Goal: Transaction & Acquisition: Purchase product/service

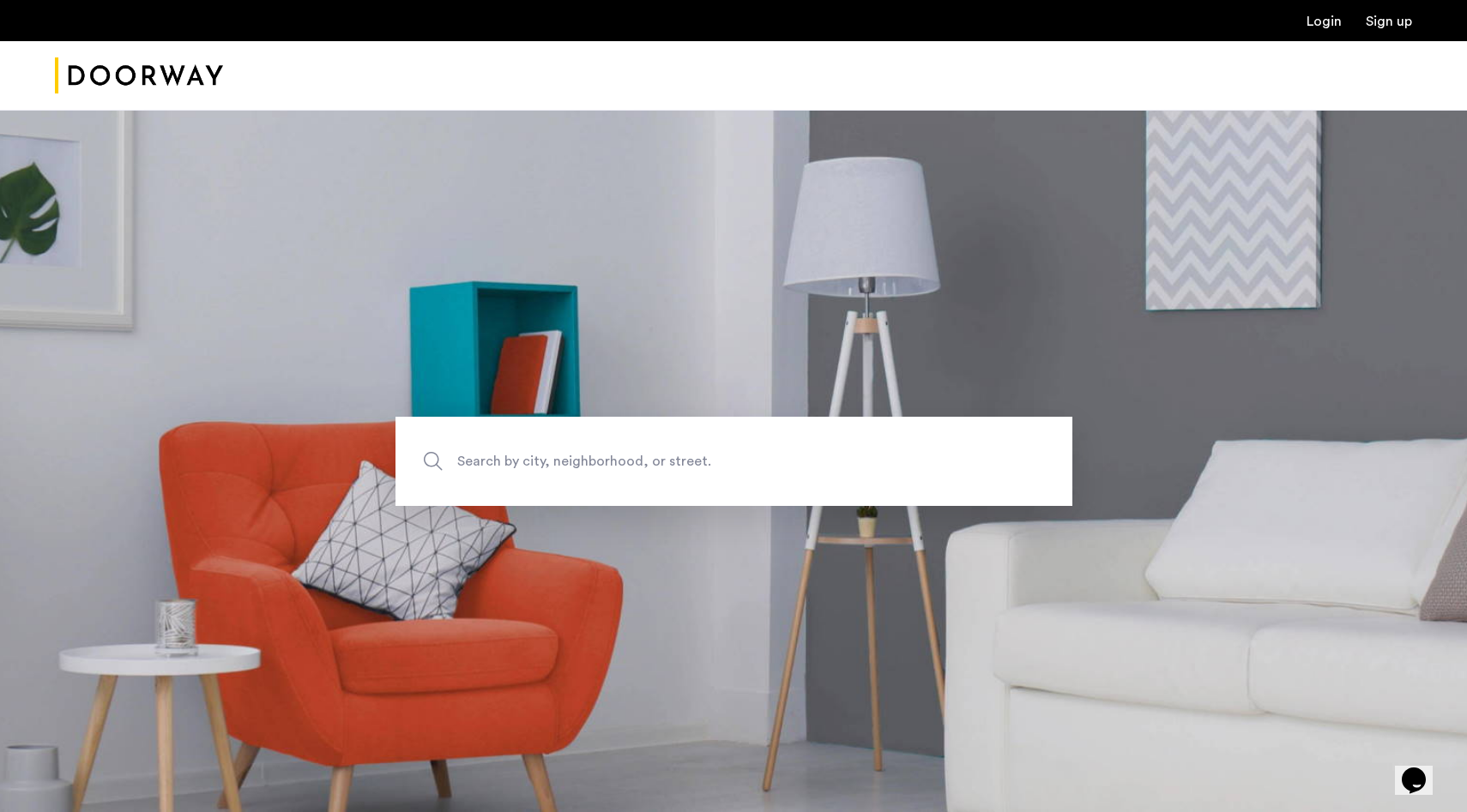
click at [1334, 28] on link "Login" at bounding box center [1324, 21] width 36 height 13
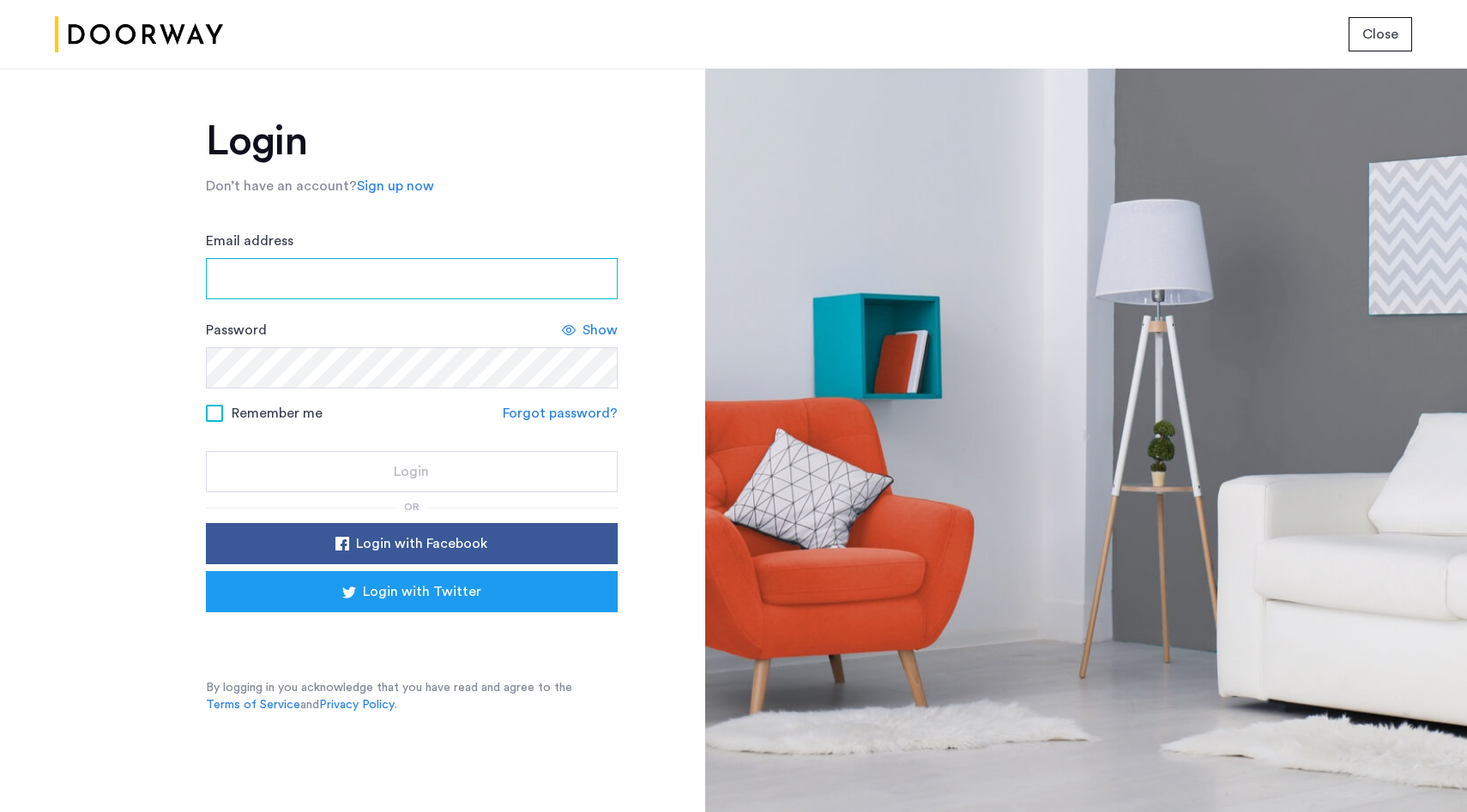
click at [463, 288] on input "Email address" at bounding box center [411, 278] width 412 height 41
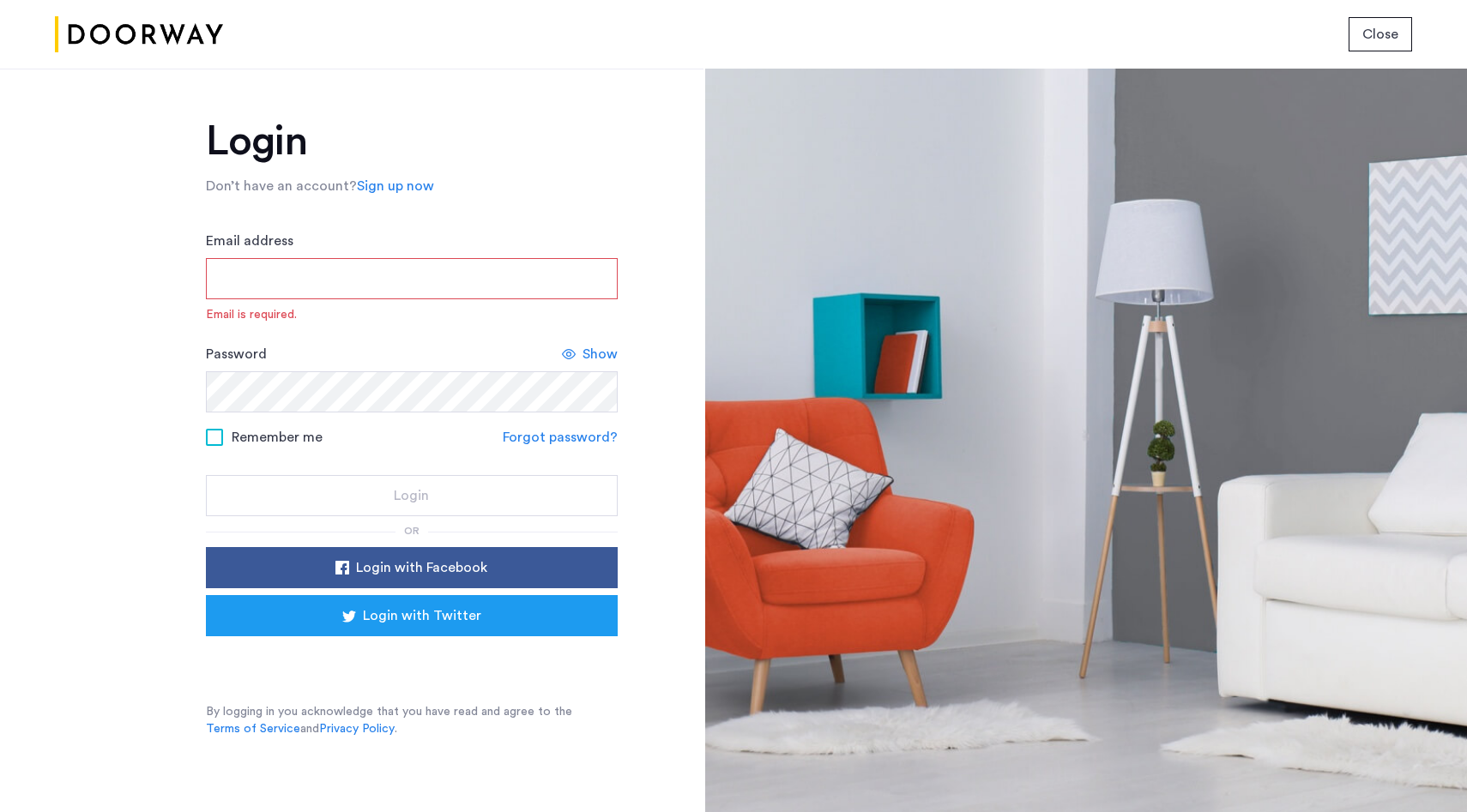
type input "**********"
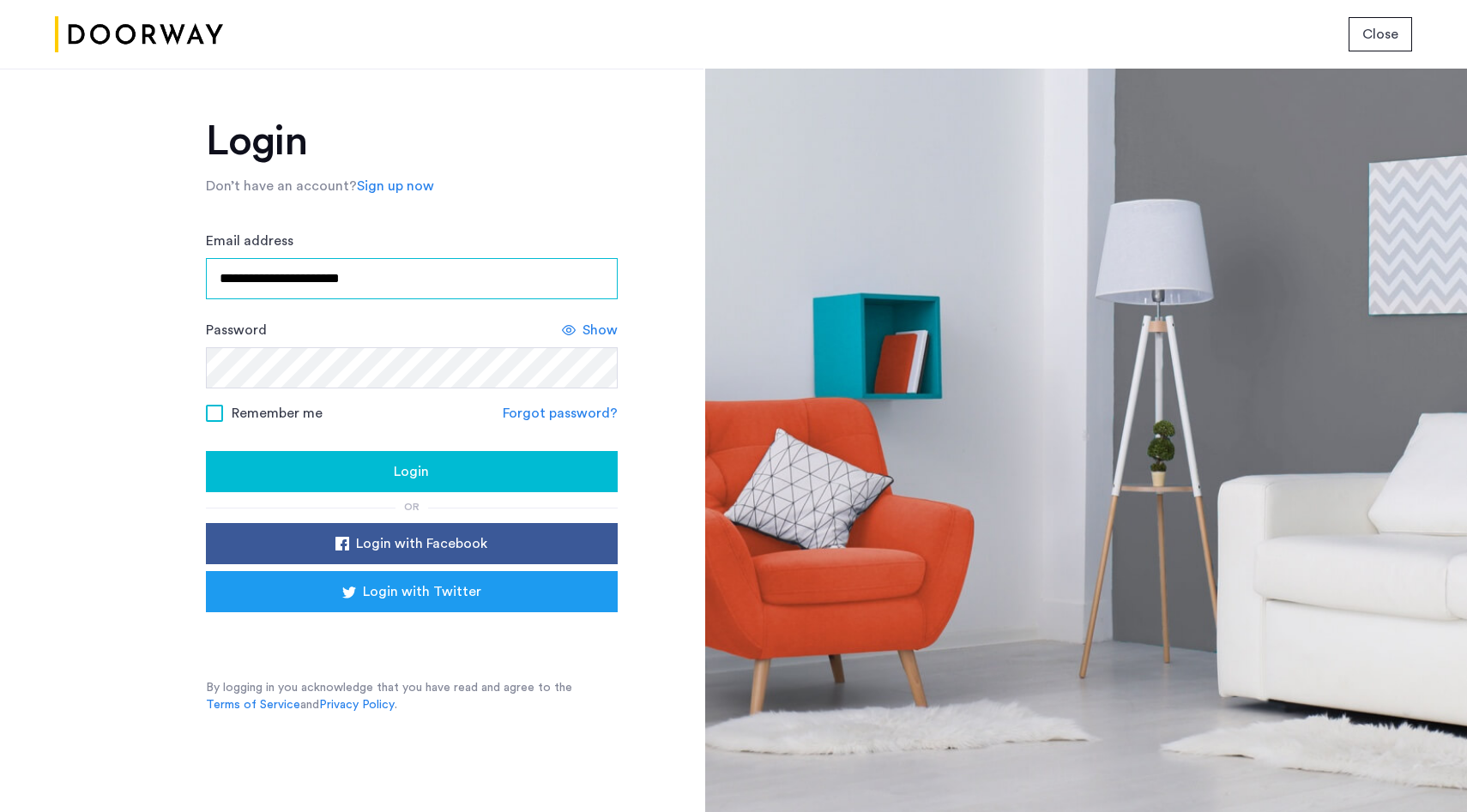
click at [205, 451] on button "Login" at bounding box center [411, 471] width 412 height 41
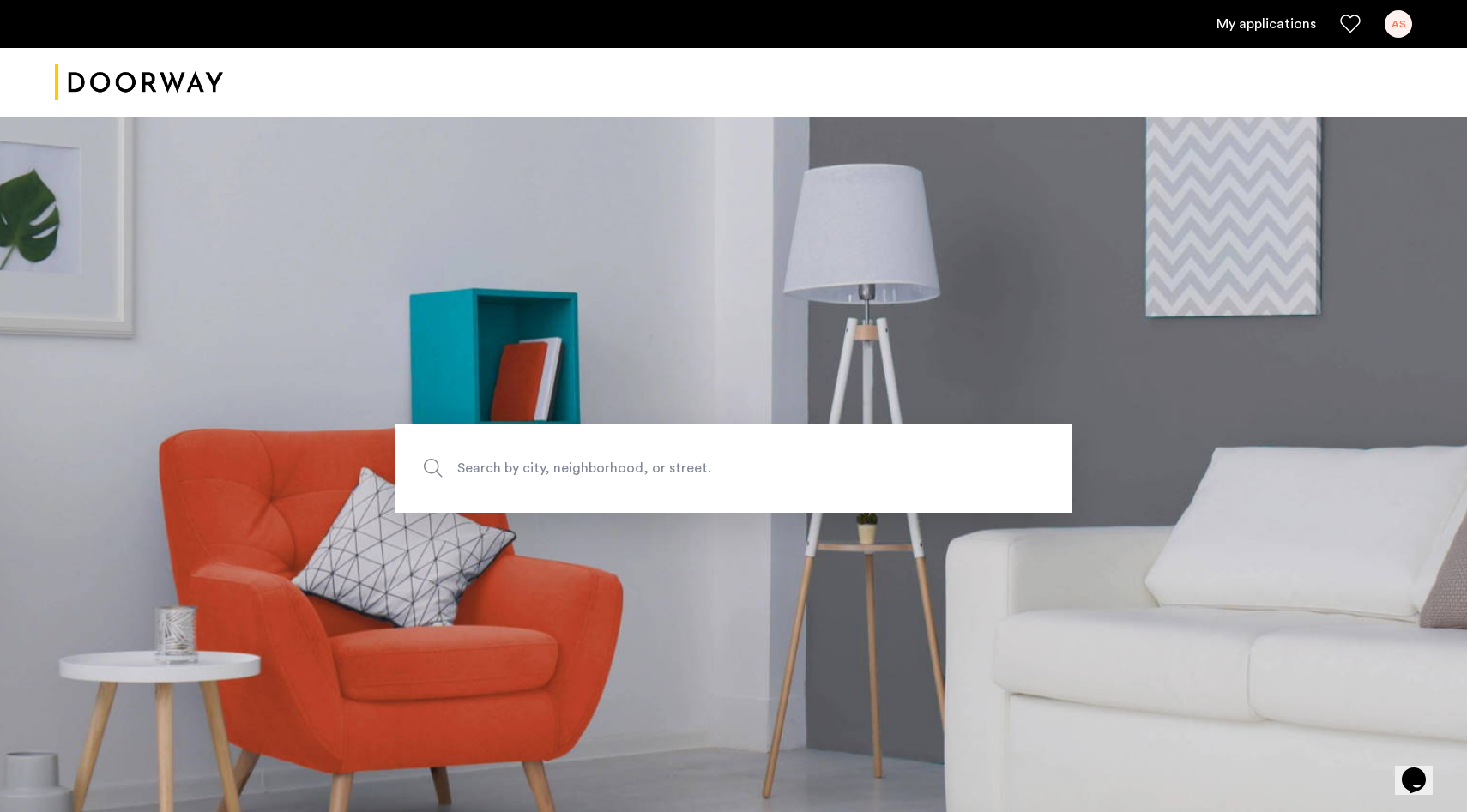
click at [1282, 27] on link "My applications" at bounding box center [1266, 23] width 100 height 20
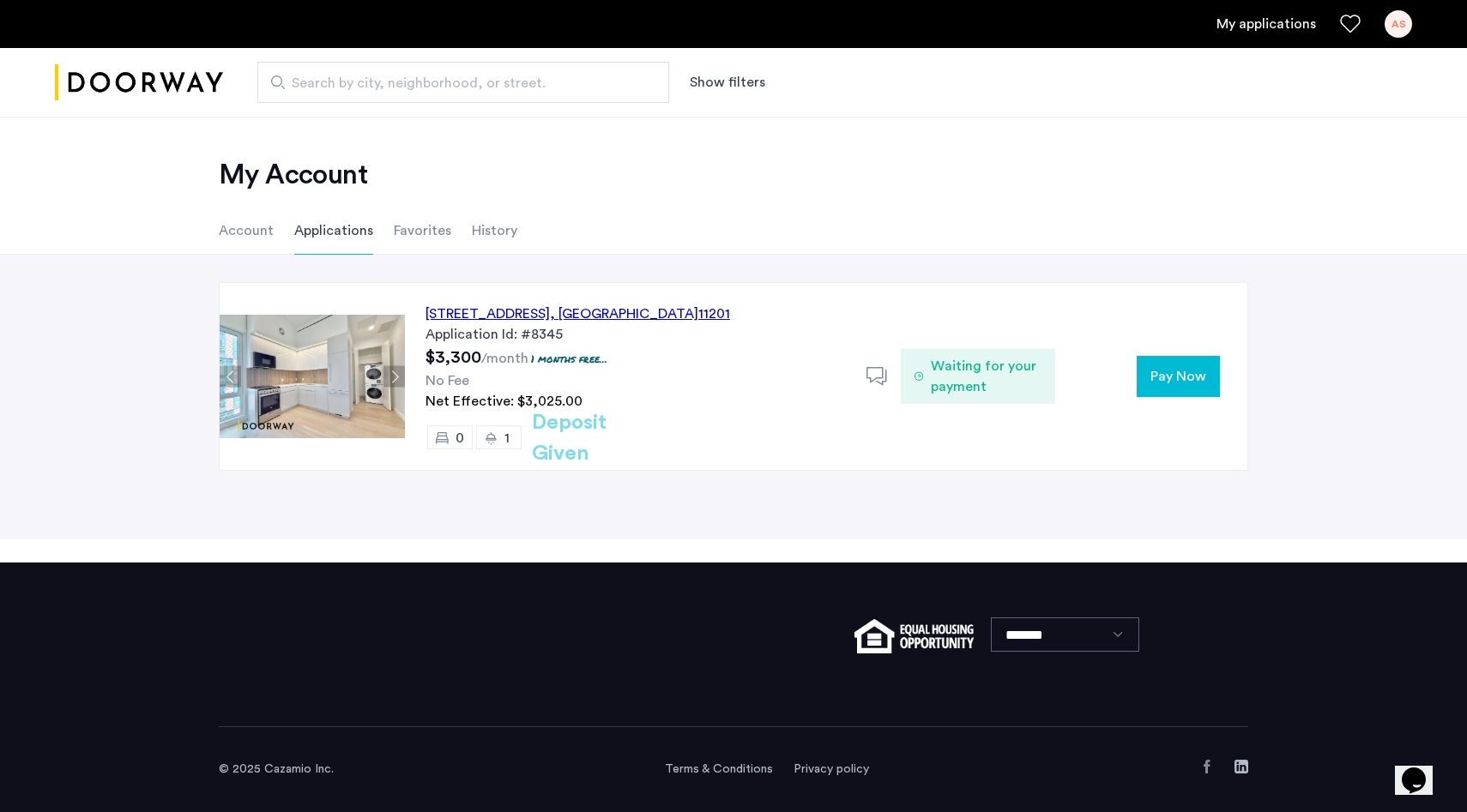
click at [1186, 378] on span "Pay Now" at bounding box center [1178, 376] width 56 height 20
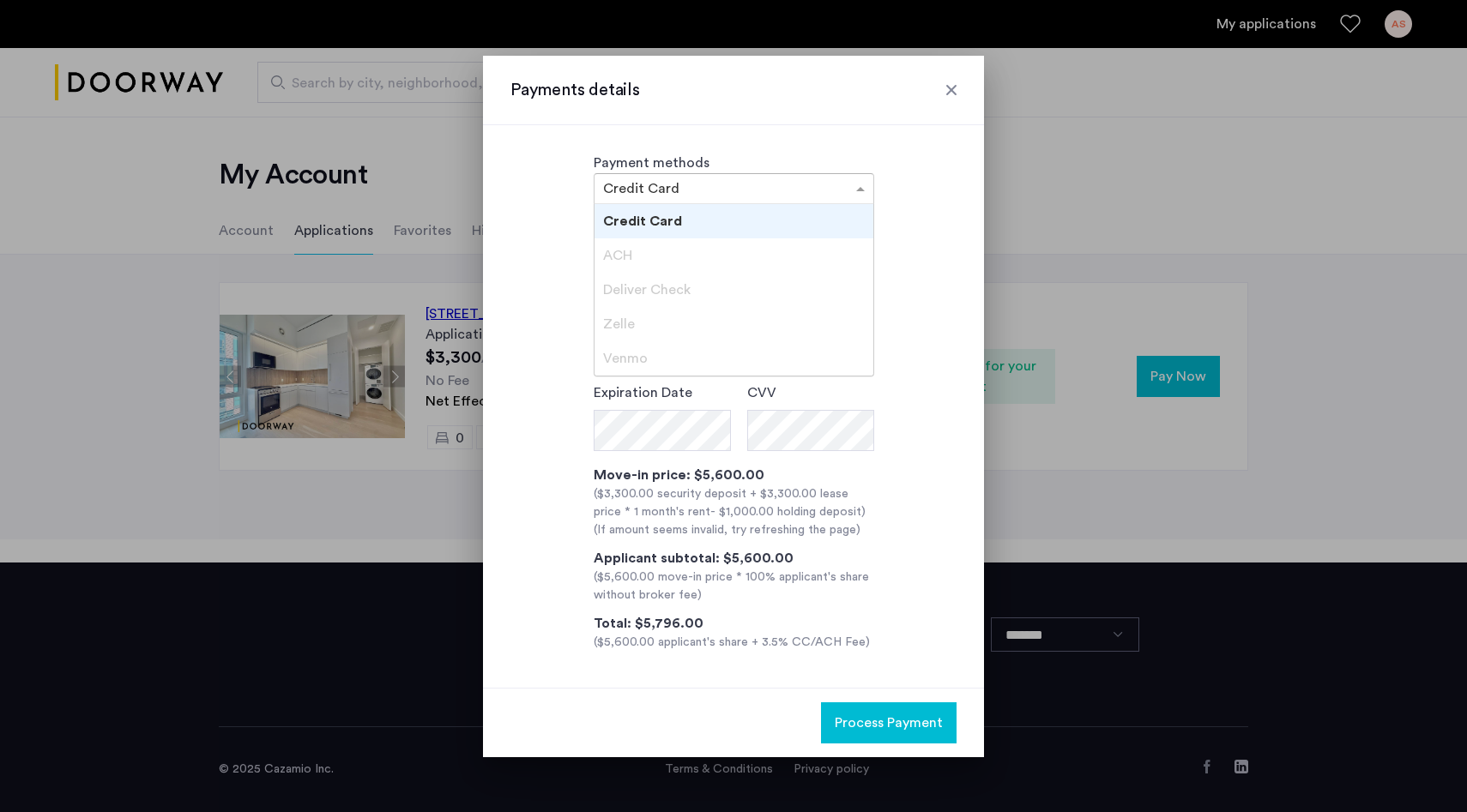
click at [761, 196] on input "text" at bounding box center [716, 190] width 228 height 12
click at [793, 126] on div "Payment methods × Credit Card Credit Card ACH Deliver Check Zelle Venmo Name **…" at bounding box center [734, 406] width 501 height 562
click at [783, 177] on div "× Credit Card" at bounding box center [734, 188] width 280 height 31
click at [801, 222] on div "Credit Card" at bounding box center [734, 222] width 278 height 35
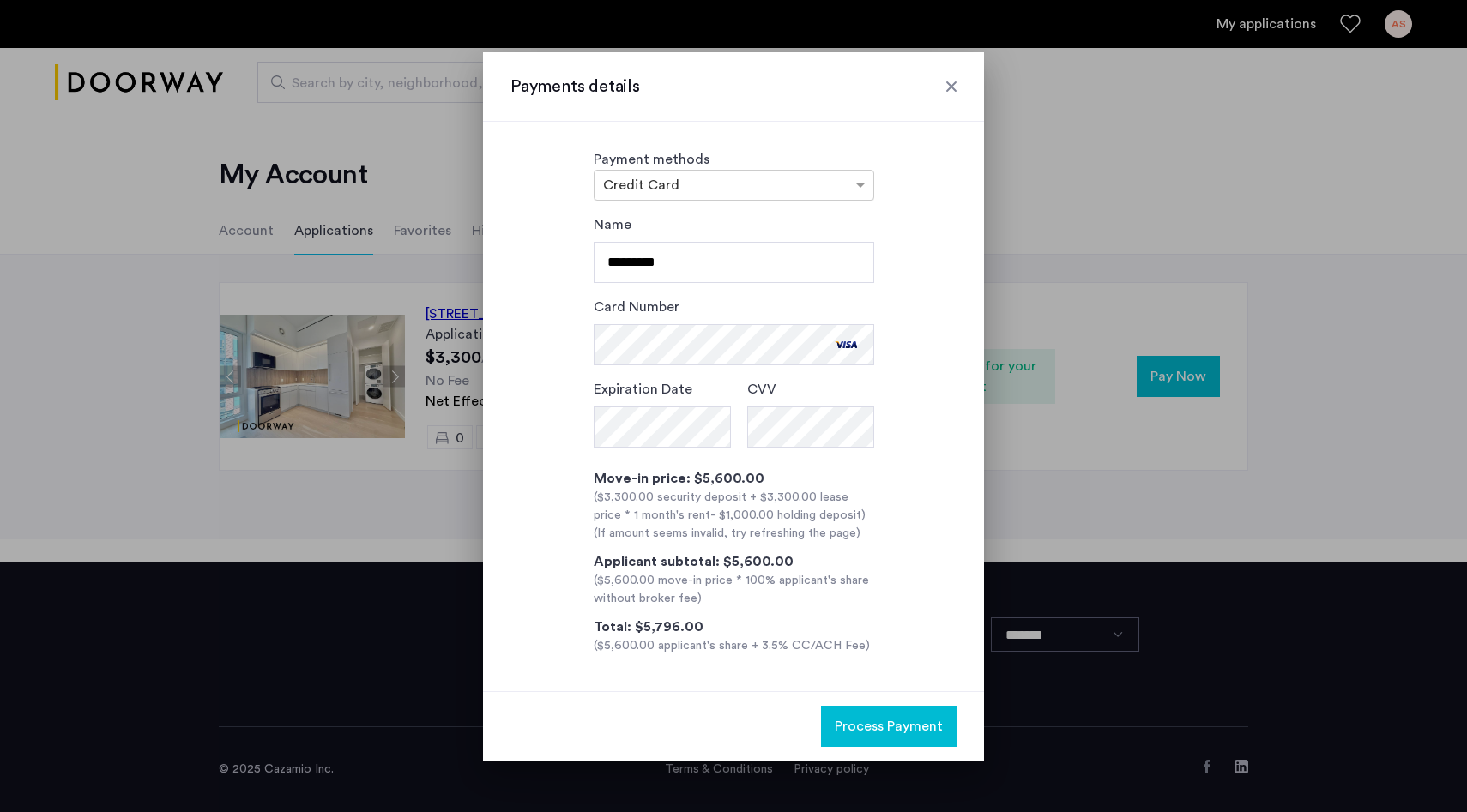
click at [757, 195] on div "× Credit Card" at bounding box center [734, 185] width 280 height 31
click at [734, 307] on div "Zelle" at bounding box center [734, 321] width 278 height 35
click at [754, 189] on input "text" at bounding box center [716, 187] width 228 height 12
click at [861, 179] on span at bounding box center [862, 184] width 21 height 20
click at [951, 68] on div "Payments details" at bounding box center [734, 87] width 501 height 69
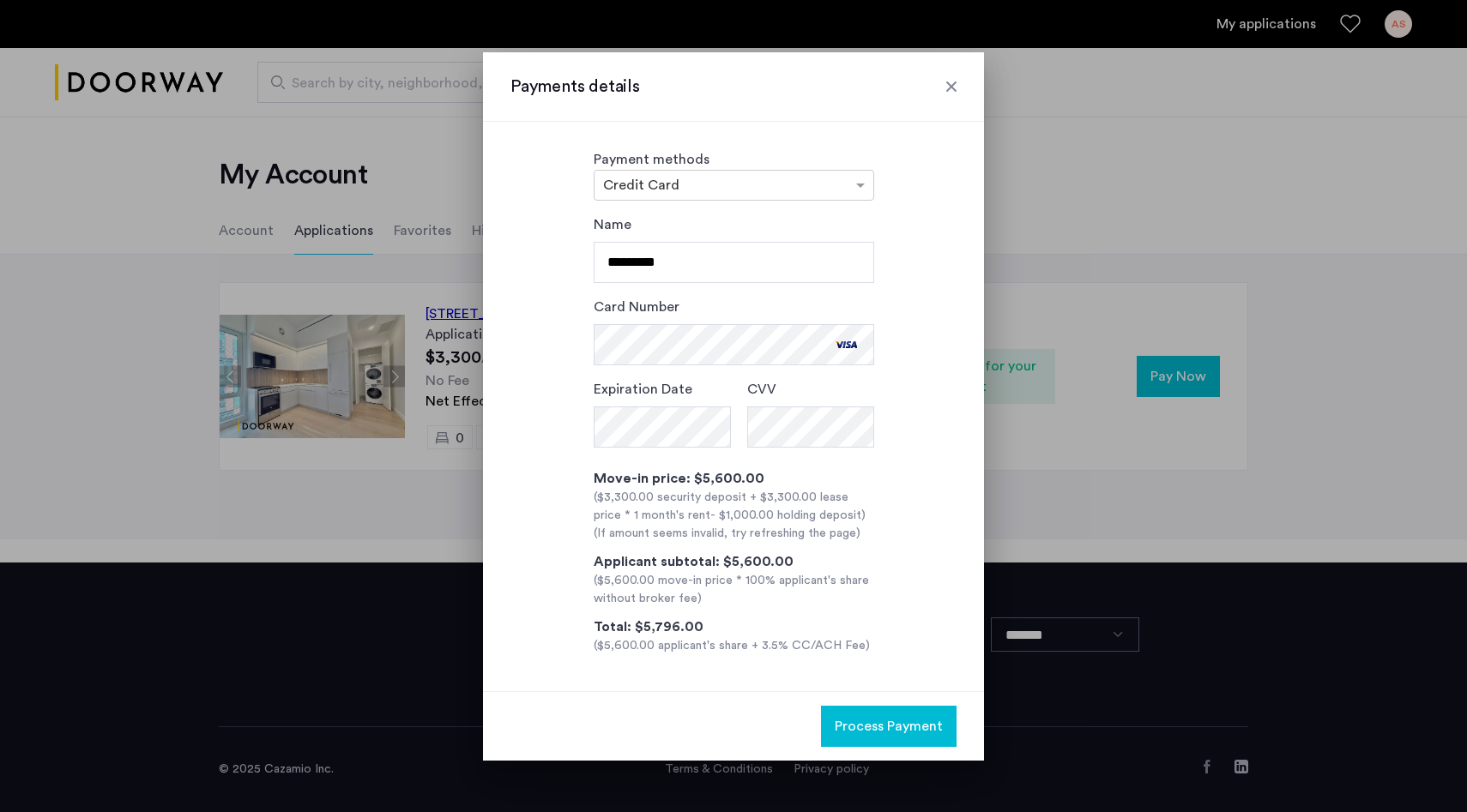
click at [951, 84] on div at bounding box center [951, 86] width 17 height 17
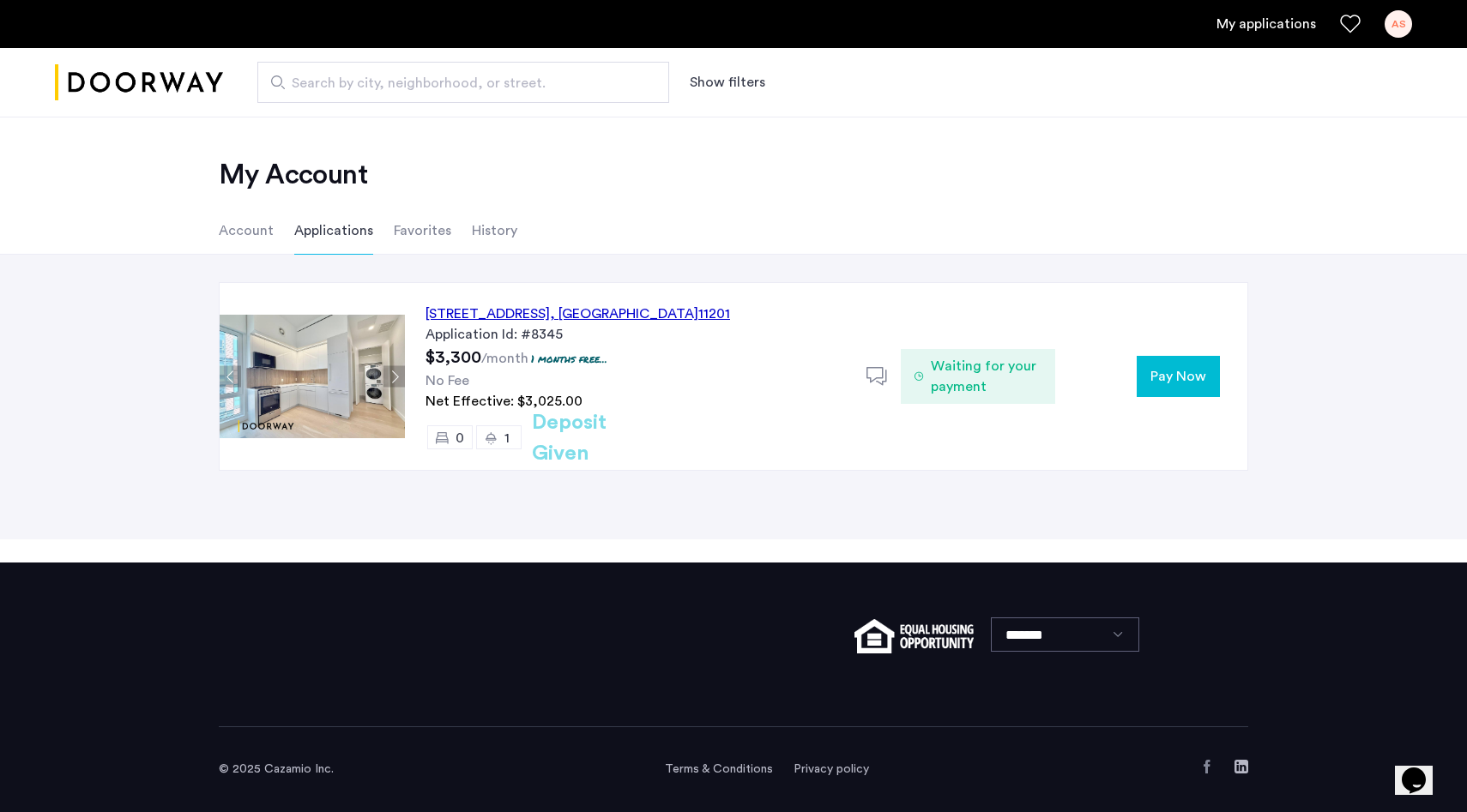
click at [875, 371] on icon at bounding box center [877, 377] width 21 height 21
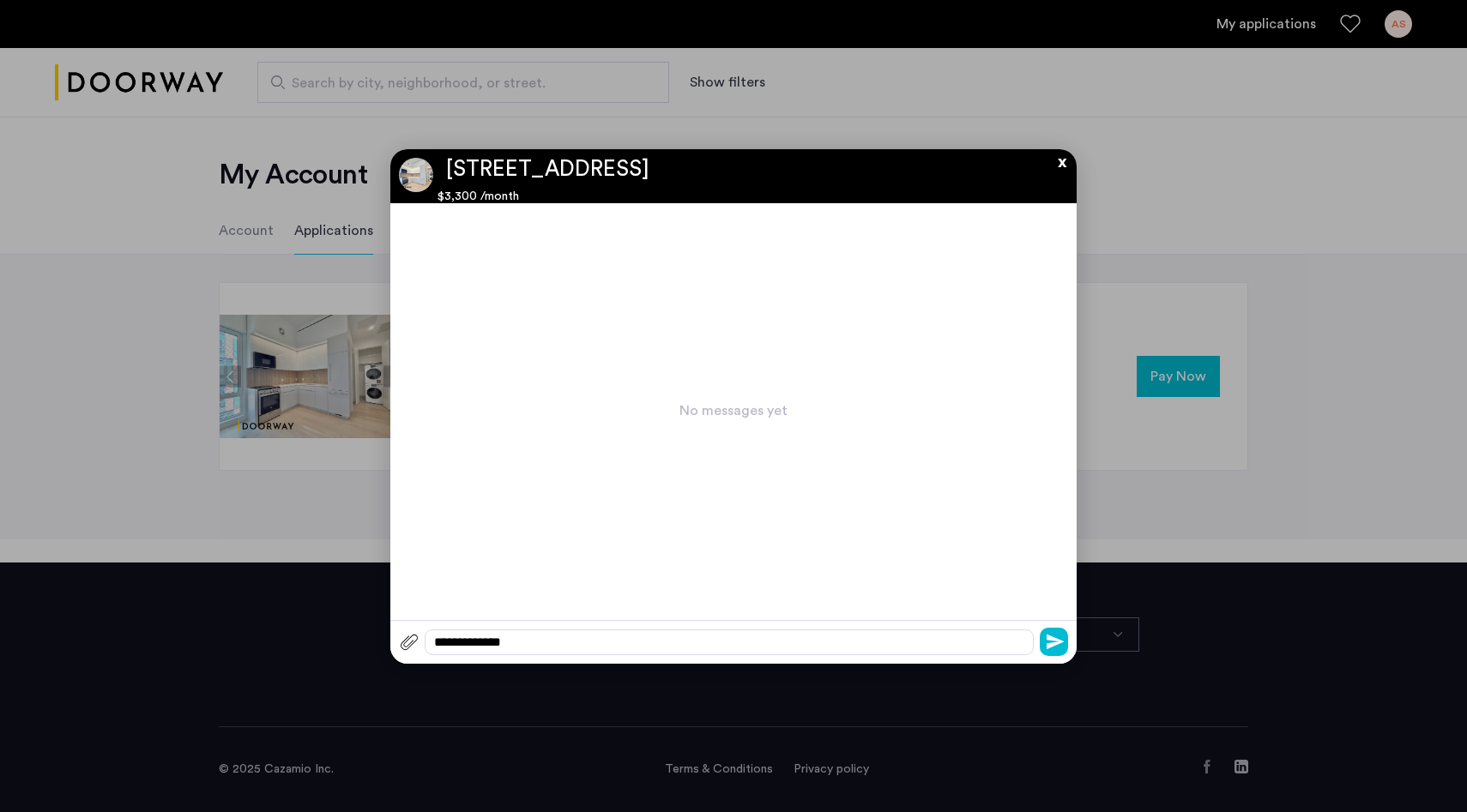
click at [1062, 162] on button "x" at bounding box center [1057, 158] width 26 height 19
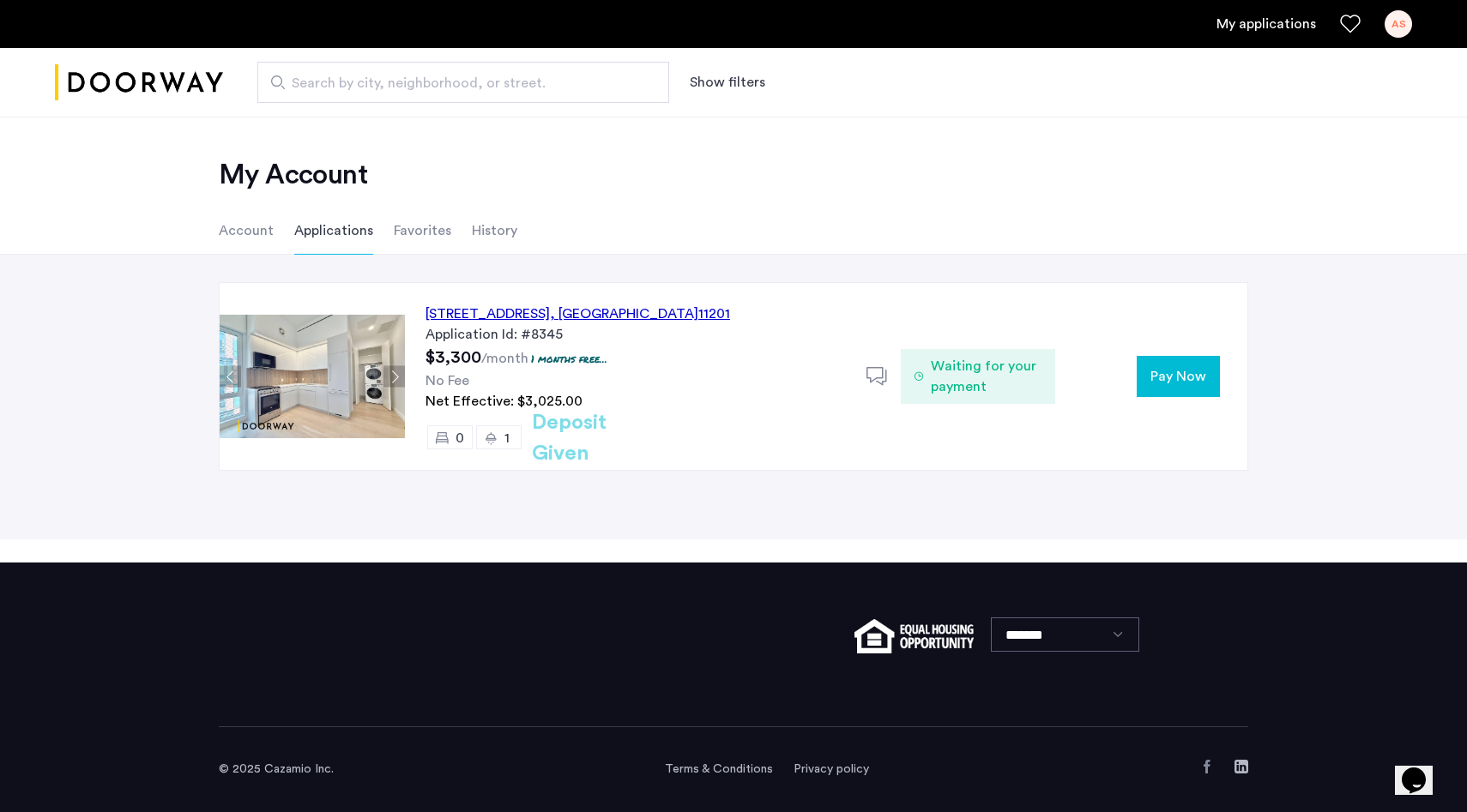
click at [947, 234] on ul "Account Applications Favorites History" at bounding box center [734, 230] width 1081 height 48
click at [413, 237] on li "Favorites" at bounding box center [422, 230] width 58 height 48
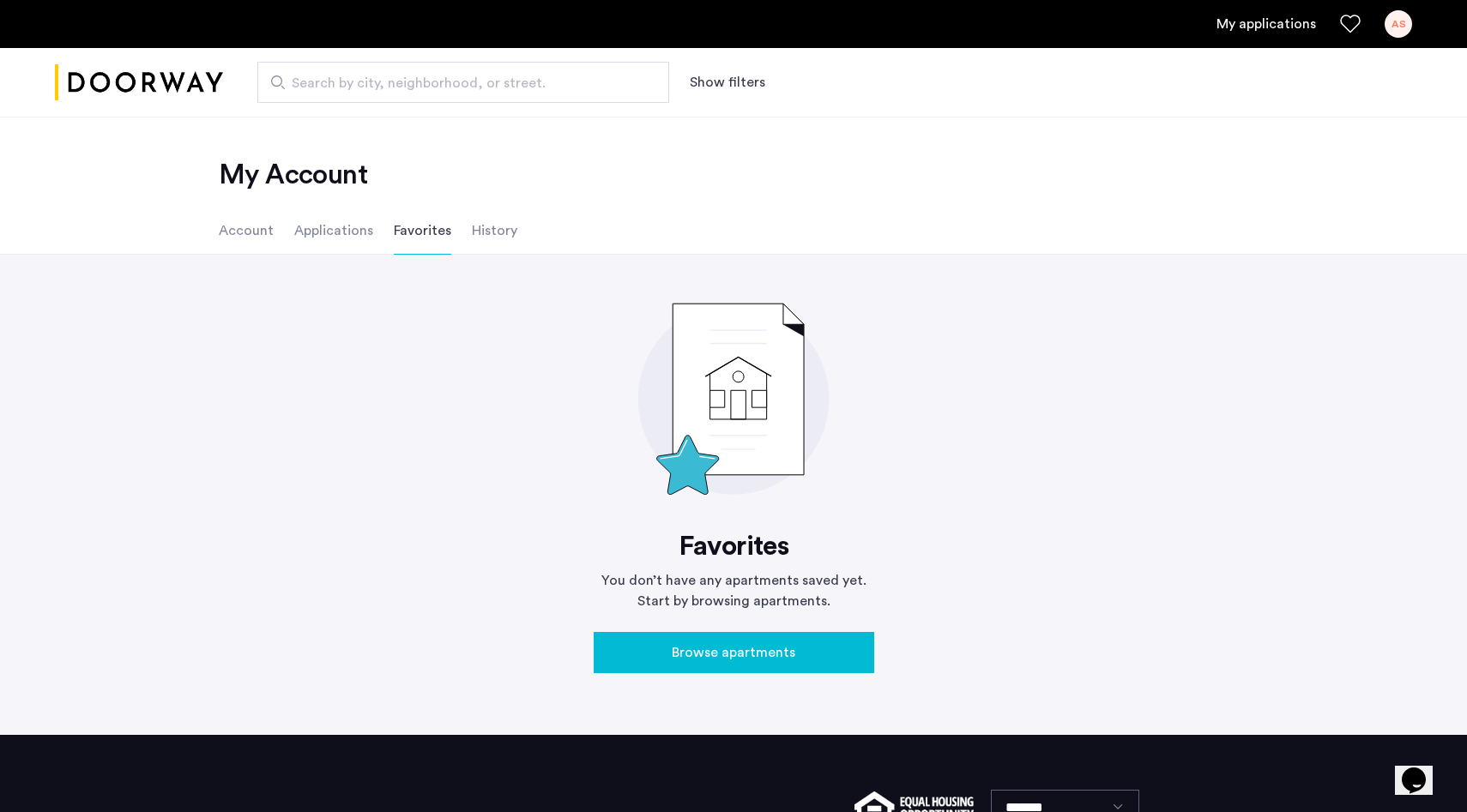
click at [477, 237] on li "History" at bounding box center [493, 230] width 45 height 48
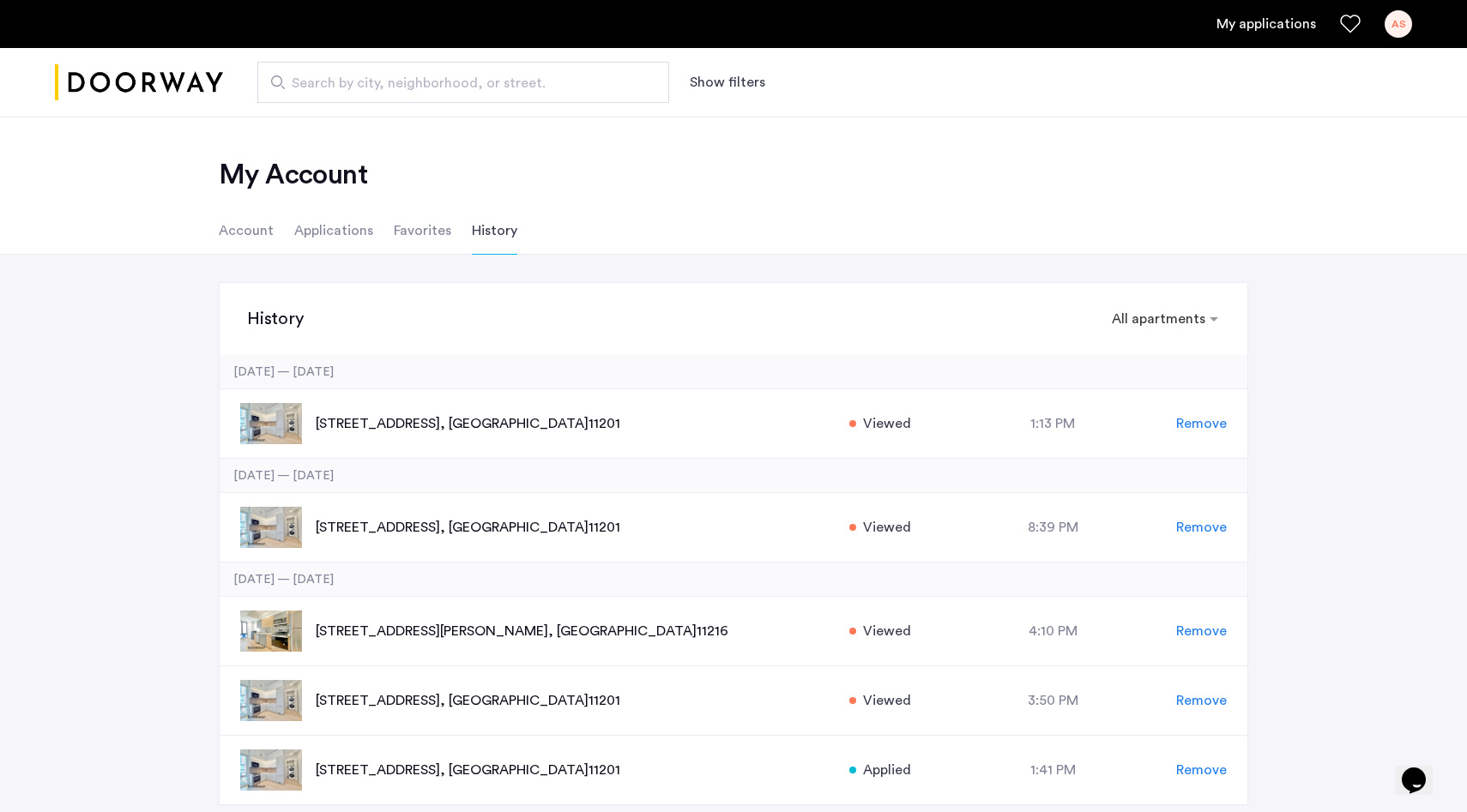
click at [318, 238] on li "Applications" at bounding box center [333, 230] width 79 height 48
